Goal: Task Accomplishment & Management: Complete application form

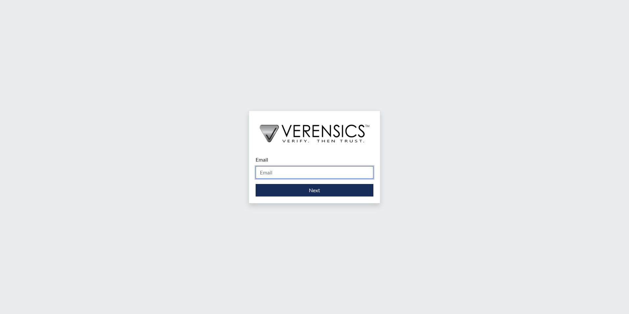
click at [277, 173] on input "Email" at bounding box center [315, 172] width 118 height 13
type input "[EMAIL_ADDRESS][PERSON_NAME][DOMAIN_NAME]"
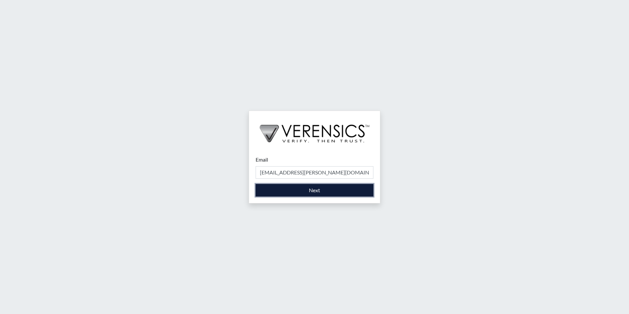
click at [306, 186] on button "Next" at bounding box center [315, 190] width 118 height 13
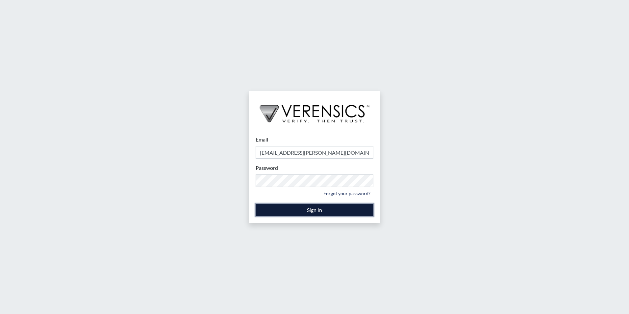
click at [305, 211] on button "Sign In" at bounding box center [315, 210] width 118 height 13
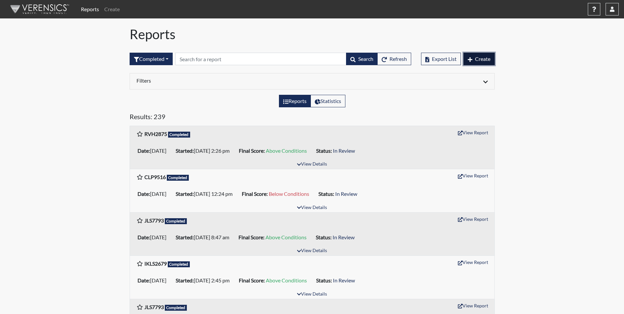
click at [477, 55] on button "Create" at bounding box center [479, 59] width 31 height 13
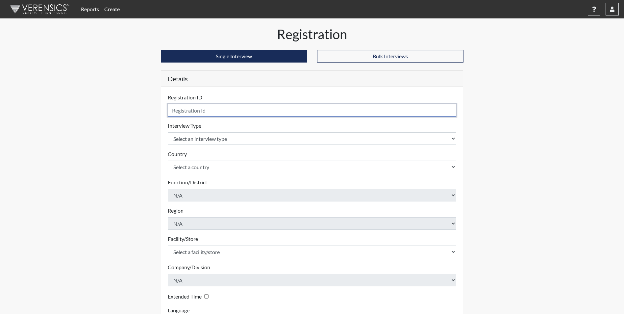
click at [193, 112] on input "text" at bounding box center [312, 110] width 289 height 13
type input "JKK2790"
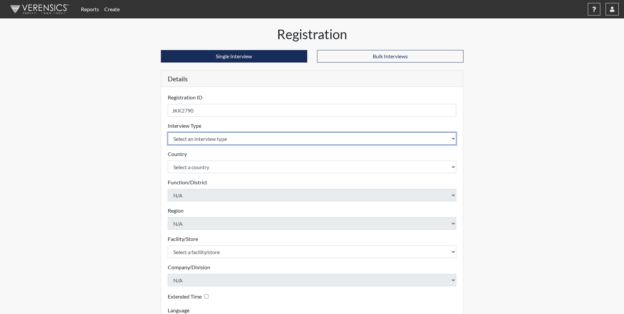
click at [221, 141] on select "Select an interview type Corrections Pre-Employment" at bounding box center [312, 138] width 289 height 13
select select "ff733e93-e1bf-11ea-9c9f-0eff0cf7eb8f"
click at [168, 132] on select "Select an interview type Corrections Pre-Employment" at bounding box center [312, 138] width 289 height 13
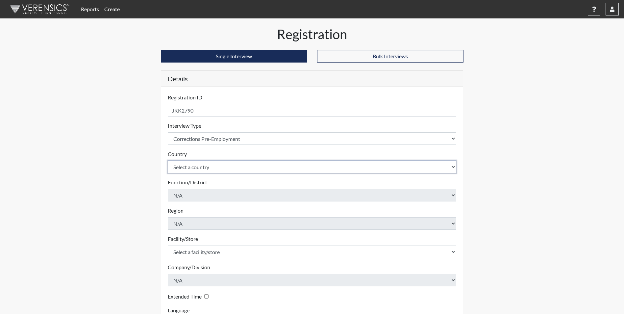
click at [203, 167] on select "Select a country [GEOGRAPHIC_DATA] [GEOGRAPHIC_DATA]" at bounding box center [312, 167] width 289 height 13
select select "united-states-of-[GEOGRAPHIC_DATA]"
click at [168, 161] on select "Select a country [GEOGRAPHIC_DATA] [GEOGRAPHIC_DATA]" at bounding box center [312, 167] width 289 height 13
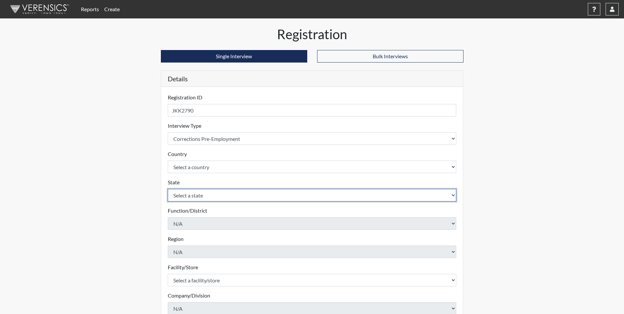
click at [191, 193] on select "Select a state [US_STATE] [US_STATE] [US_STATE] [US_STATE] [US_STATE] [US_STATE…" at bounding box center [312, 195] width 289 height 13
select select "GA"
click at [168, 189] on select "Select a state [US_STATE] [US_STATE] [US_STATE] [US_STATE] [US_STATE] [US_STATE…" at bounding box center [312, 195] width 289 height 13
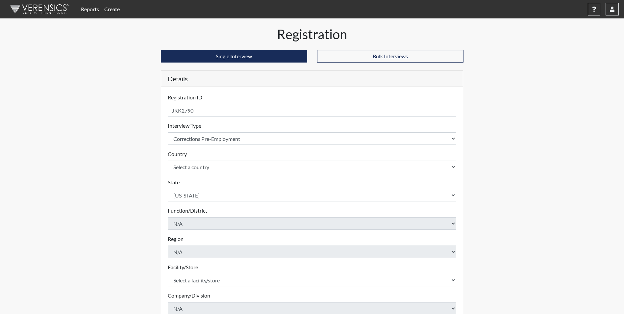
click at [119, 213] on div "Reports Create Help Center × Verensics Best Practices How to successfully use t…" at bounding box center [312, 199] width 624 height 398
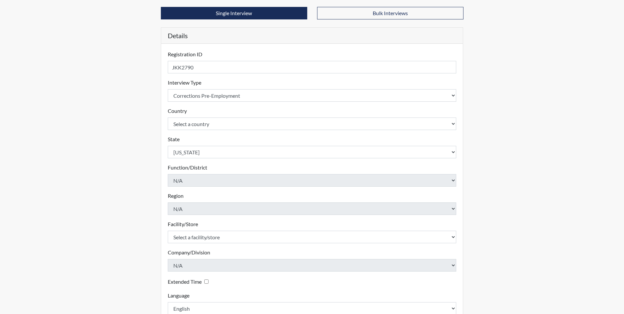
scroll to position [85, 0]
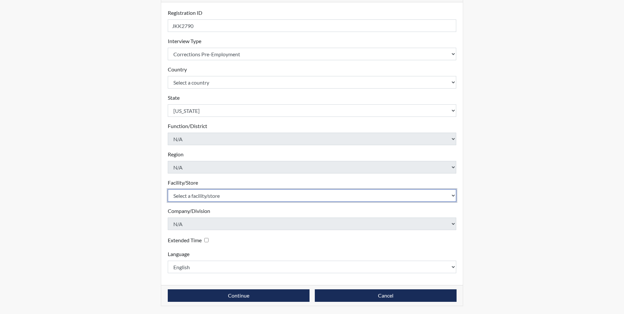
click at [196, 198] on select "Select a facility/store Augusta SMP" at bounding box center [312, 195] width 289 height 13
select select "171ae632-e4c4-4d72-8399-7d980dd64d0f"
click at [168, 189] on select "Select a facility/store Augusta SMP" at bounding box center [312, 195] width 289 height 13
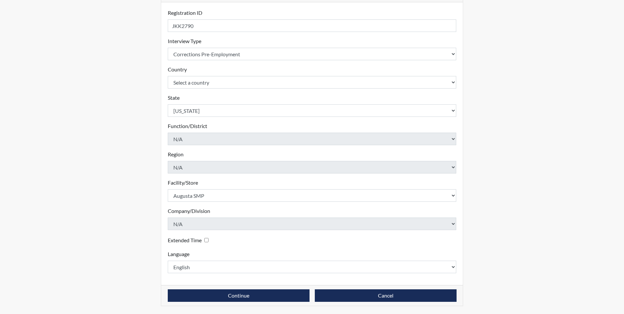
click at [137, 207] on div "Registration Single Interview Bulk Interviews Details Registration ID JKK2790 P…" at bounding box center [312, 128] width 375 height 372
click at [241, 295] on button "Continue" at bounding box center [239, 295] width 142 height 13
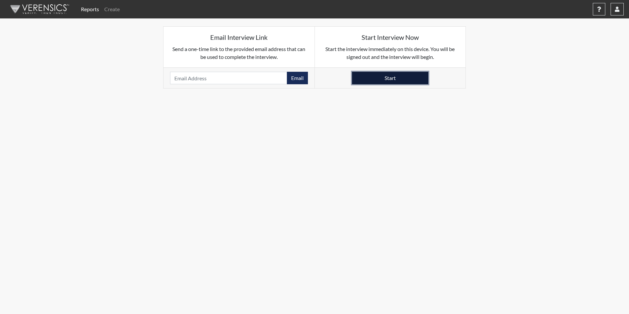
click at [381, 74] on button "Start" at bounding box center [390, 78] width 76 height 13
